Goal: Navigation & Orientation: Locate item on page

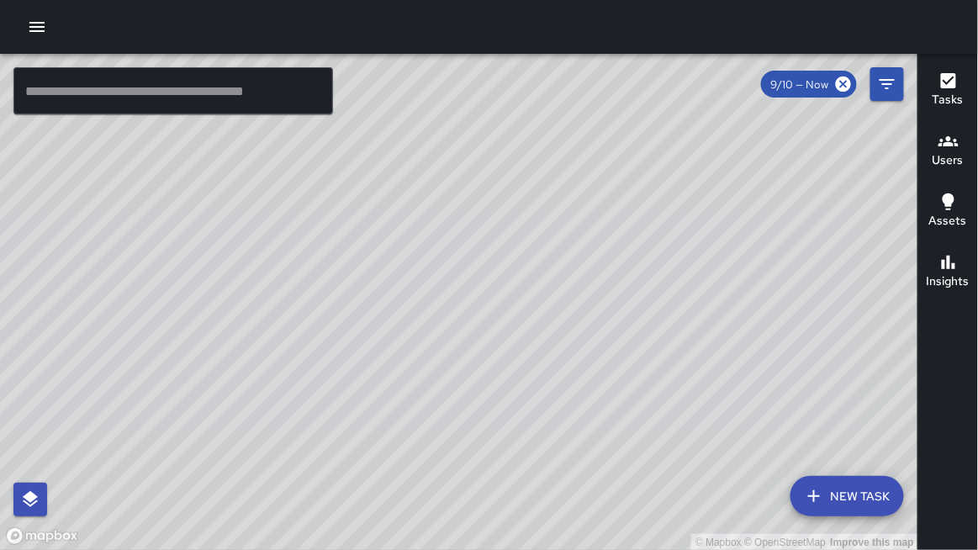
drag, startPoint x: 351, startPoint y: 223, endPoint x: 321, endPoint y: 222, distance: 29.4
click at [321, 223] on div "© Mapbox © OpenStreetMap Improve this map" at bounding box center [459, 302] width 918 height 497
drag, startPoint x: 455, startPoint y: 342, endPoint x: 552, endPoint y: 207, distance: 166.3
click at [555, 144] on div "© Mapbox © OpenStreetMap Improve this map" at bounding box center [459, 302] width 918 height 497
drag, startPoint x: 378, startPoint y: 185, endPoint x: 383, endPoint y: 285, distance: 100.1
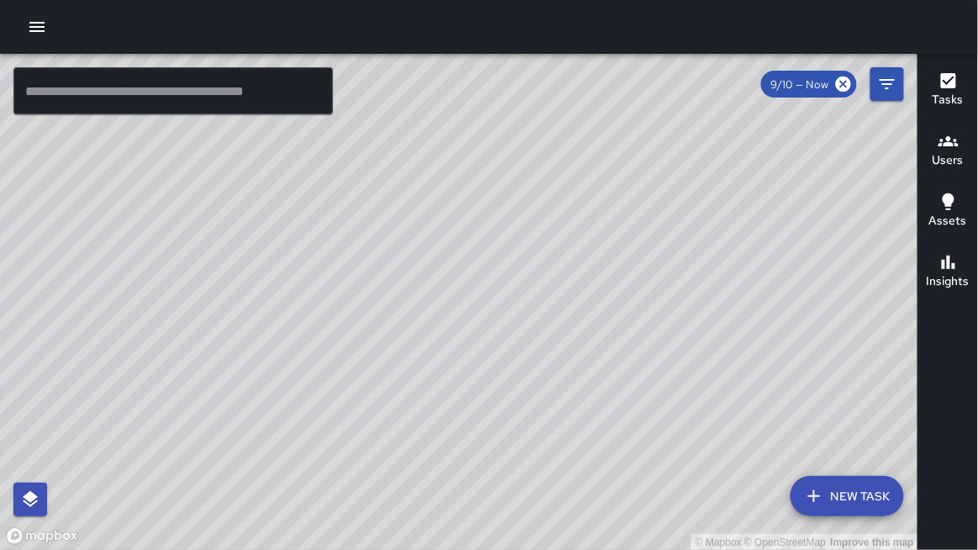
click at [375, 299] on div "© Mapbox © OpenStreetMap Improve this map" at bounding box center [459, 302] width 918 height 497
drag, startPoint x: 392, startPoint y: 256, endPoint x: 376, endPoint y: 306, distance: 52.1
click at [375, 308] on div "© Mapbox © OpenStreetMap Improve this map" at bounding box center [459, 302] width 918 height 497
drag, startPoint x: 364, startPoint y: 247, endPoint x: 377, endPoint y: 384, distance: 137.7
click at [373, 393] on div "© Mapbox © OpenStreetMap Improve this map" at bounding box center [459, 302] width 918 height 497
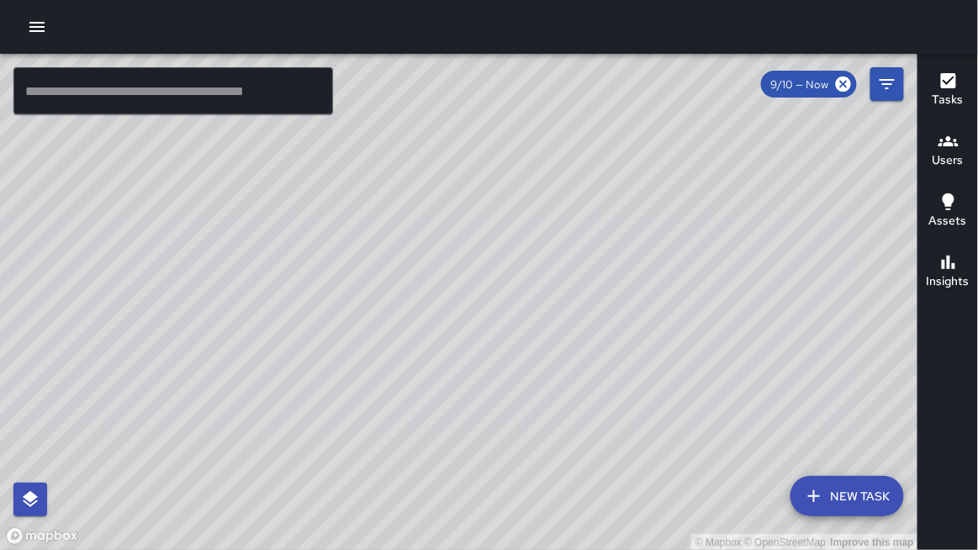
drag, startPoint x: 372, startPoint y: 291, endPoint x: 483, endPoint y: 367, distance: 134.1
click at [482, 374] on div "© Mapbox © OpenStreetMap Improve this map" at bounding box center [459, 302] width 918 height 497
drag, startPoint x: 476, startPoint y: 343, endPoint x: 484, endPoint y: 351, distance: 11.9
click at [484, 351] on div "© Mapbox © OpenStreetMap Improve this map" at bounding box center [459, 302] width 918 height 497
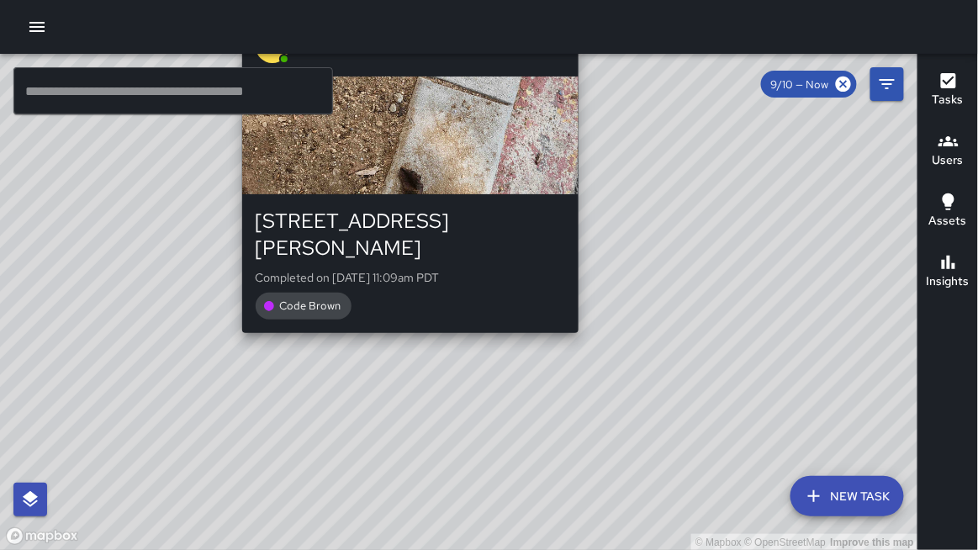
click at [405, 316] on div "© Mapbox © OpenStreetMap Improve this map KT [PERSON_NAME] [STREET_ADDRESS][PER…" at bounding box center [459, 302] width 918 height 497
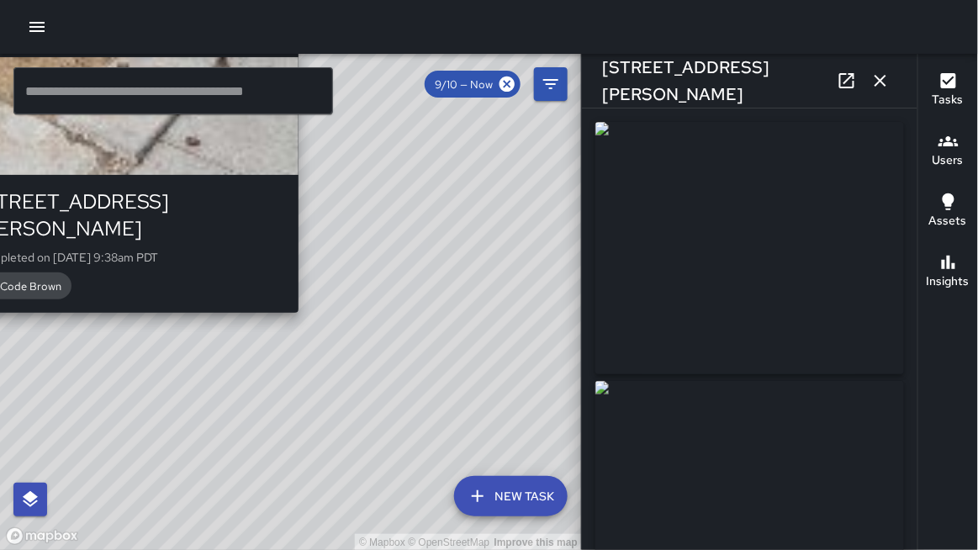
click at [310, 294] on div "© Mapbox © OpenStreetMap Improve this map Unassigned [STREET_ADDRESS][PERSON_NA…" at bounding box center [291, 302] width 582 height 497
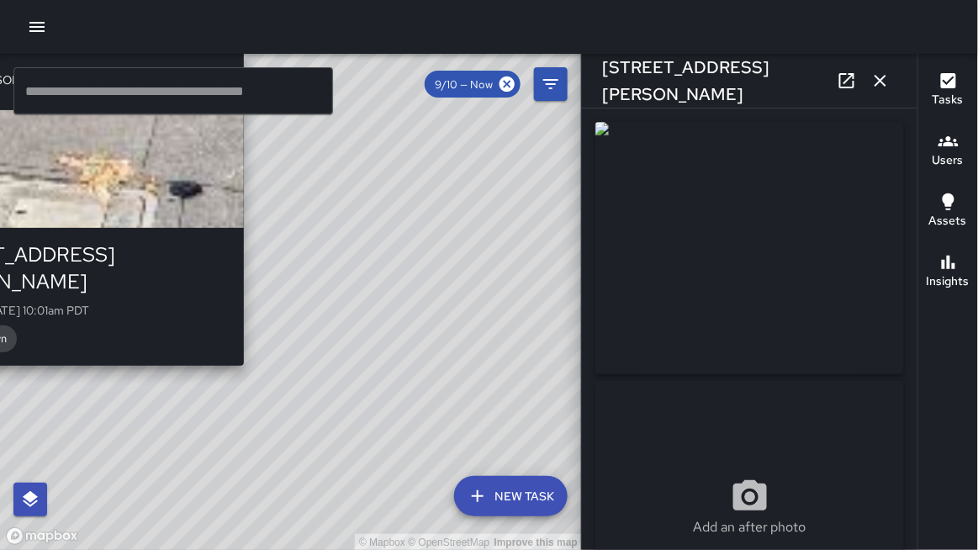
click at [254, 344] on div "© Mapbox © OpenStreetMap Improve this map [PERSON_NAME] [STREET_ADDRESS][PERSON…" at bounding box center [291, 302] width 582 height 497
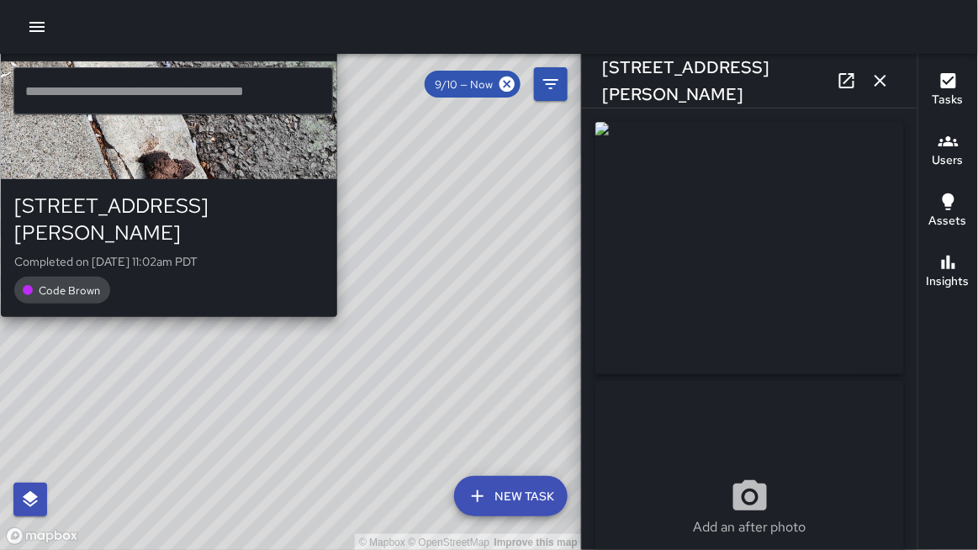
click at [350, 298] on div "© Mapbox © OpenStreetMap Improve this map KT [PERSON_NAME] [STREET_ADDRESS][PER…" at bounding box center [291, 302] width 582 height 497
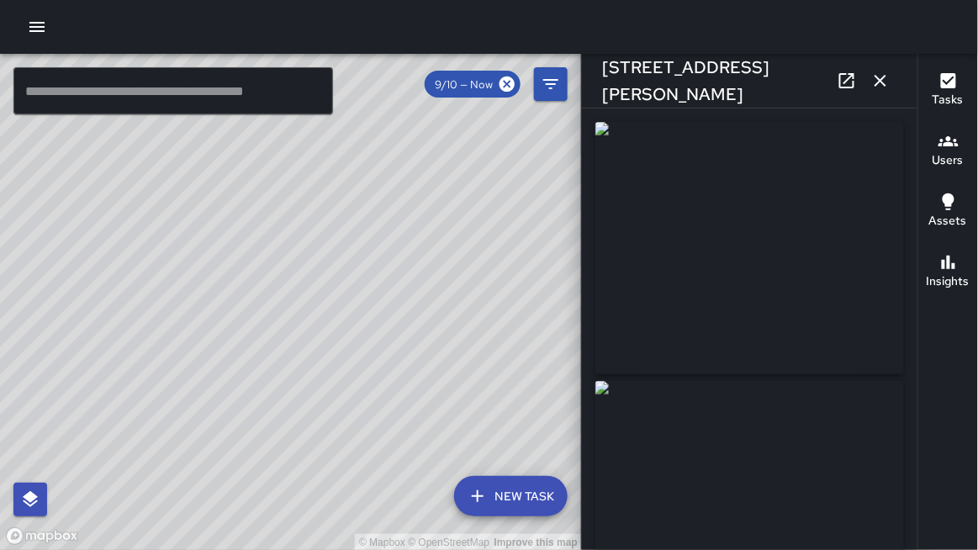
click at [266, 265] on div "© Mapbox © OpenStreetMap Improve this map KT [PERSON_NAME] [STREET_ADDRESS][PER…" at bounding box center [291, 302] width 582 height 497
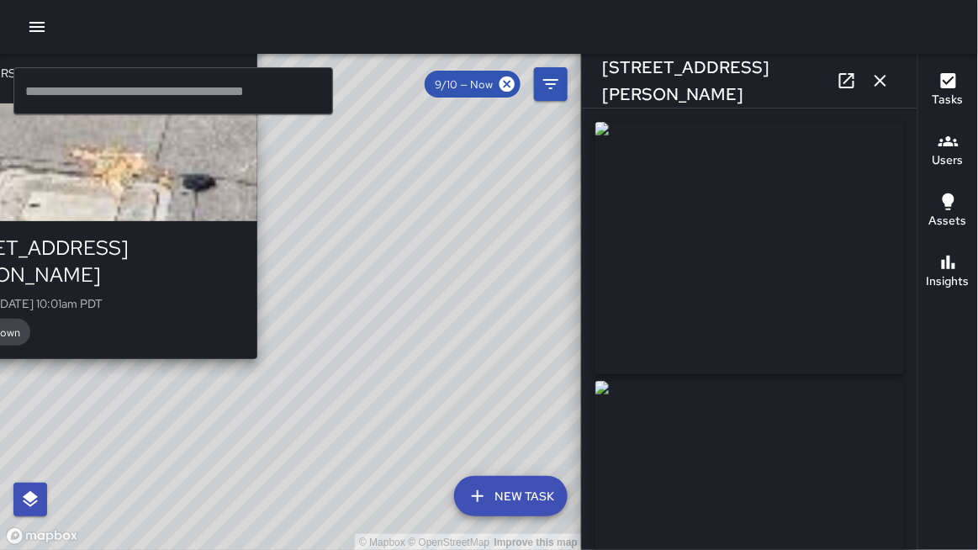
click at [265, 343] on div "© Mapbox © OpenStreetMap Improve this map [PERSON_NAME] [STREET_ADDRESS][PERSON…" at bounding box center [291, 302] width 582 height 497
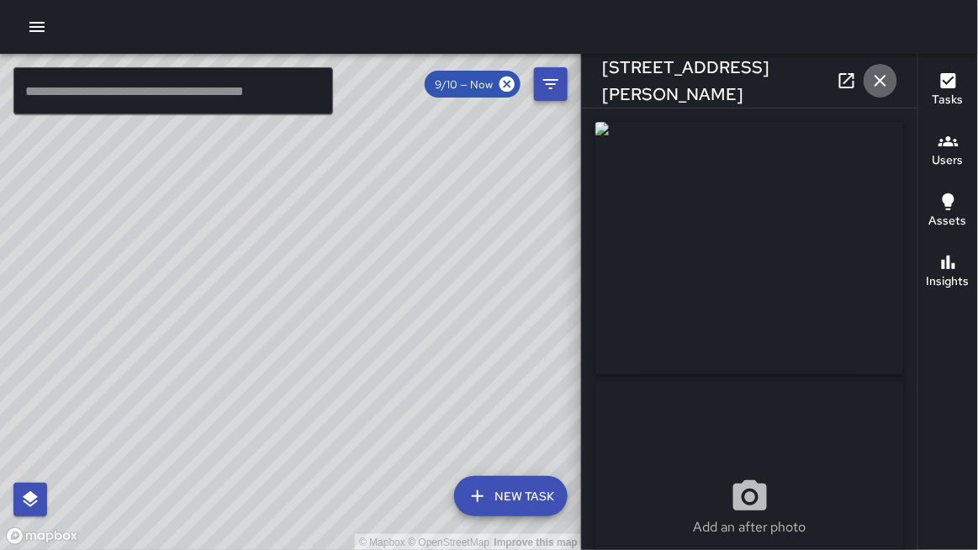
click at [886, 82] on icon "button" at bounding box center [880, 81] width 20 height 20
